Goal: Task Accomplishment & Management: Use online tool/utility

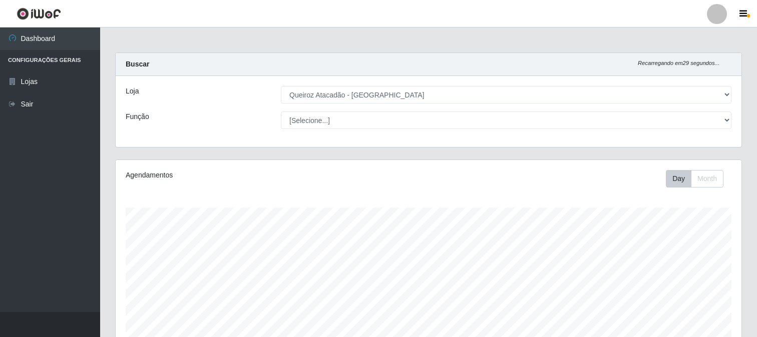
select select "464"
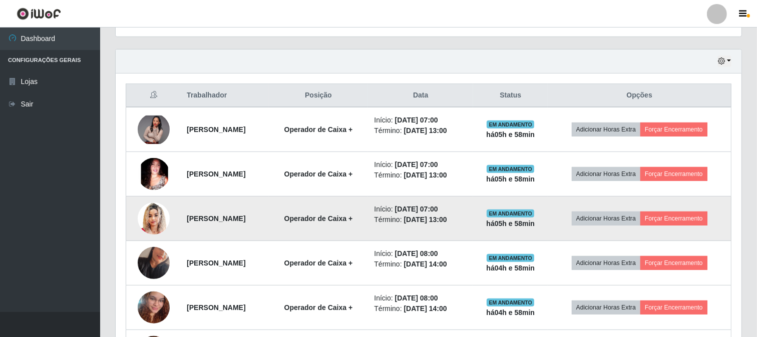
scroll to position [351, 0]
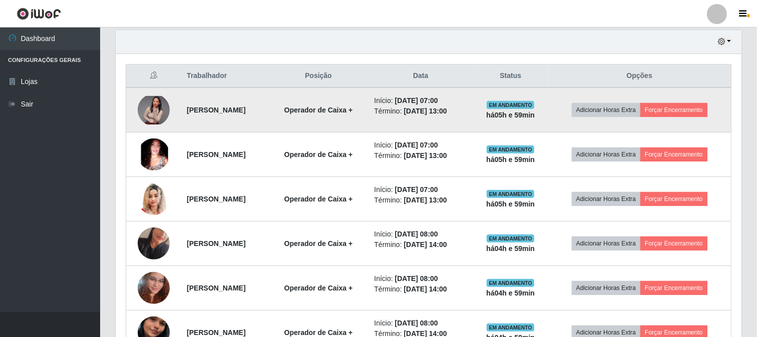
click at [144, 112] on img at bounding box center [154, 110] width 32 height 29
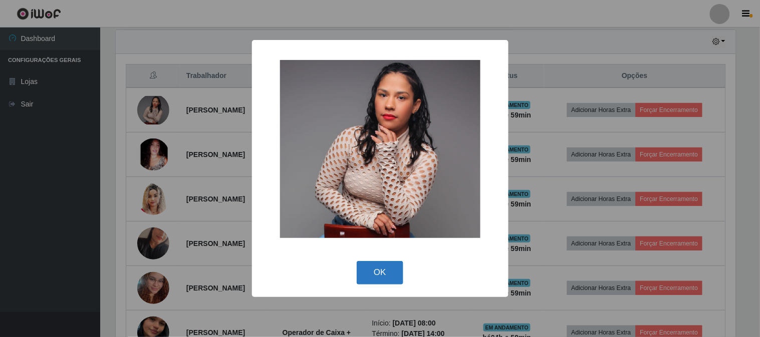
click at [374, 278] on button "OK" at bounding box center [379, 273] width 47 height 24
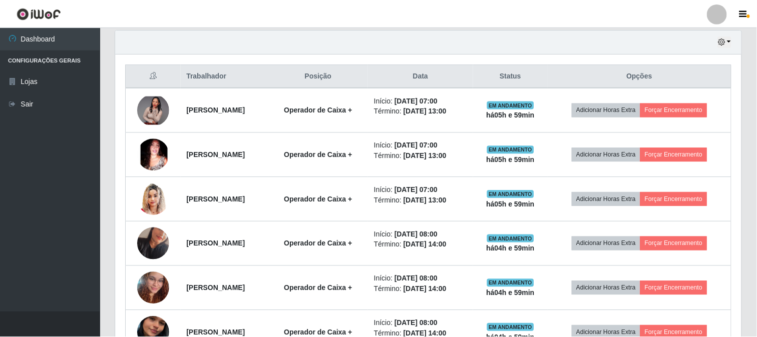
scroll to position [207, 626]
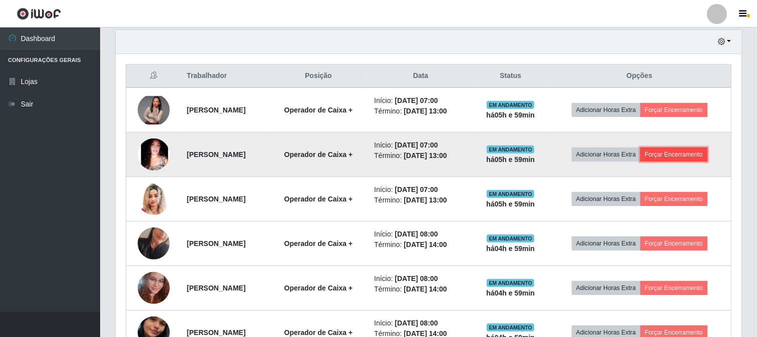
click at [689, 159] on button "Forçar Encerramento" at bounding box center [673, 155] width 67 height 14
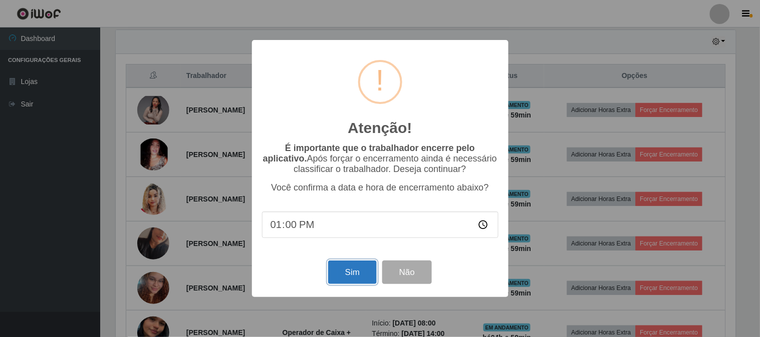
click at [366, 274] on button "Sim" at bounding box center [352, 273] width 49 height 24
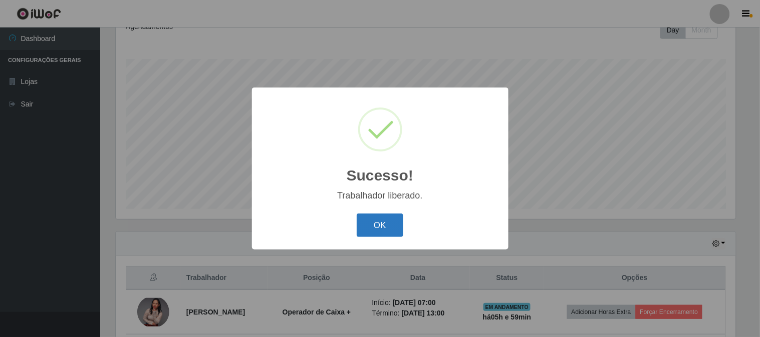
click at [388, 223] on button "OK" at bounding box center [379, 226] width 47 height 24
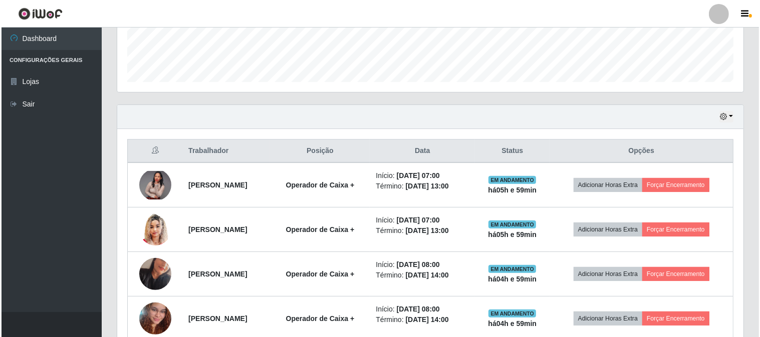
scroll to position [316, 0]
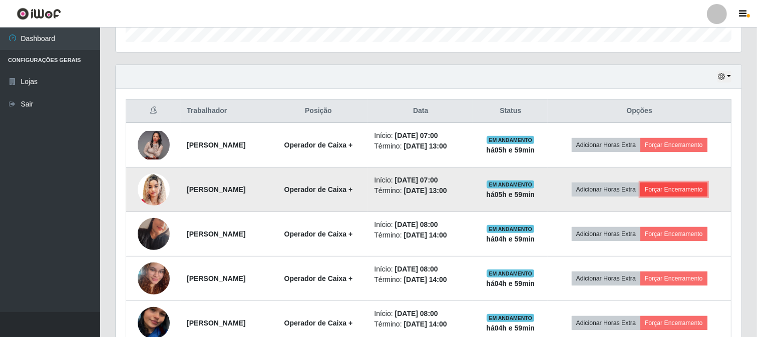
click at [701, 193] on button "Forçar Encerramento" at bounding box center [673, 190] width 67 height 14
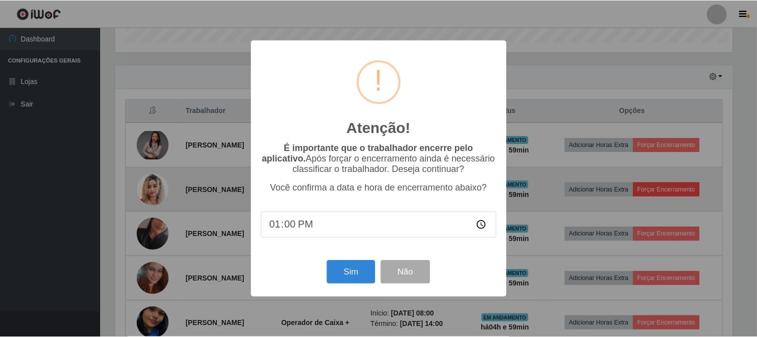
scroll to position [207, 619]
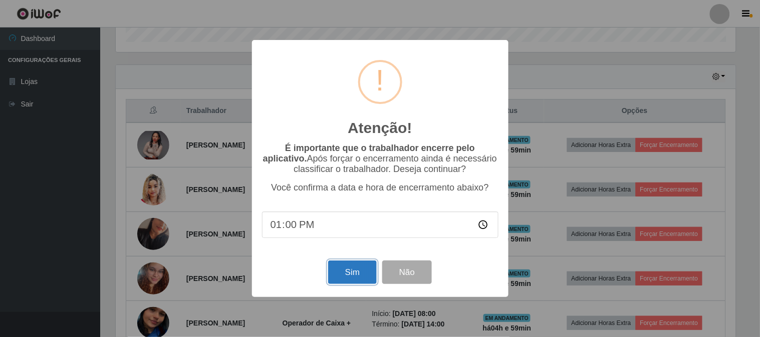
click at [371, 279] on button "Sim" at bounding box center [352, 273] width 49 height 24
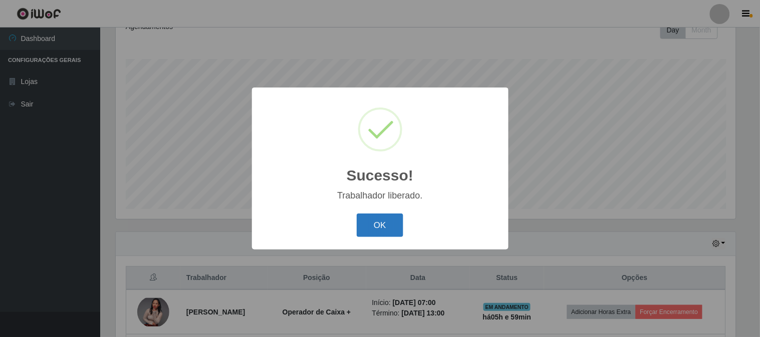
click at [364, 232] on button "OK" at bounding box center [379, 226] width 47 height 24
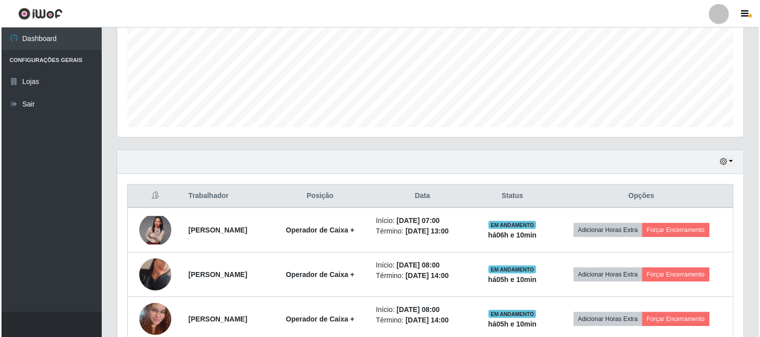
scroll to position [350, 0]
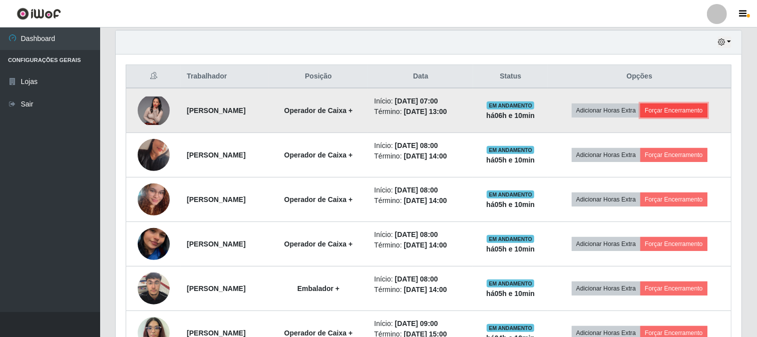
click at [685, 109] on button "Forçar Encerramento" at bounding box center [673, 111] width 67 height 14
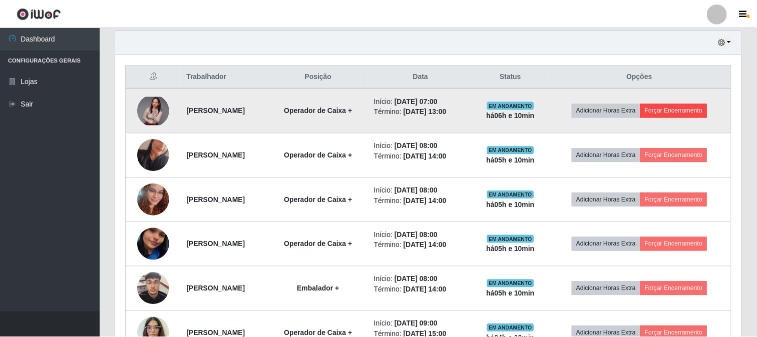
scroll to position [207, 619]
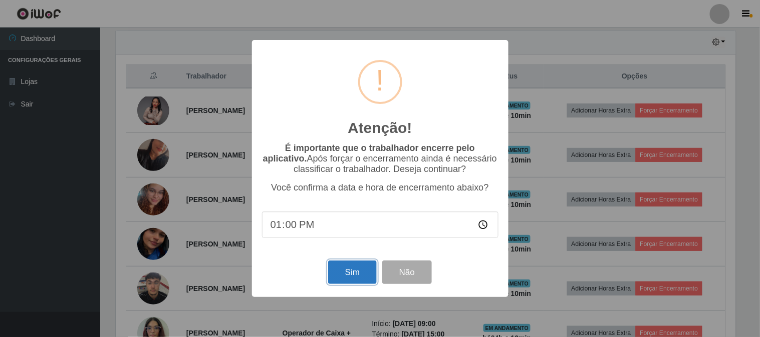
click at [331, 280] on button "Sim" at bounding box center [352, 273] width 49 height 24
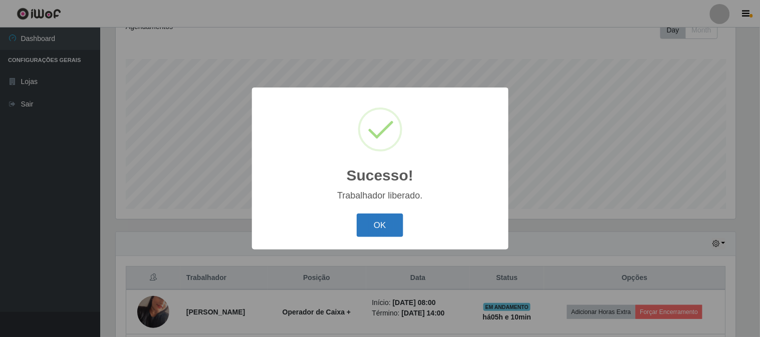
click at [387, 224] on button "OK" at bounding box center [379, 226] width 47 height 24
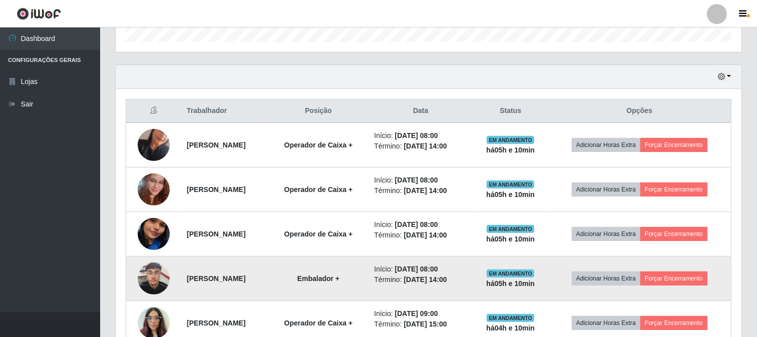
scroll to position [149, 0]
